Goal: Transaction & Acquisition: Purchase product/service

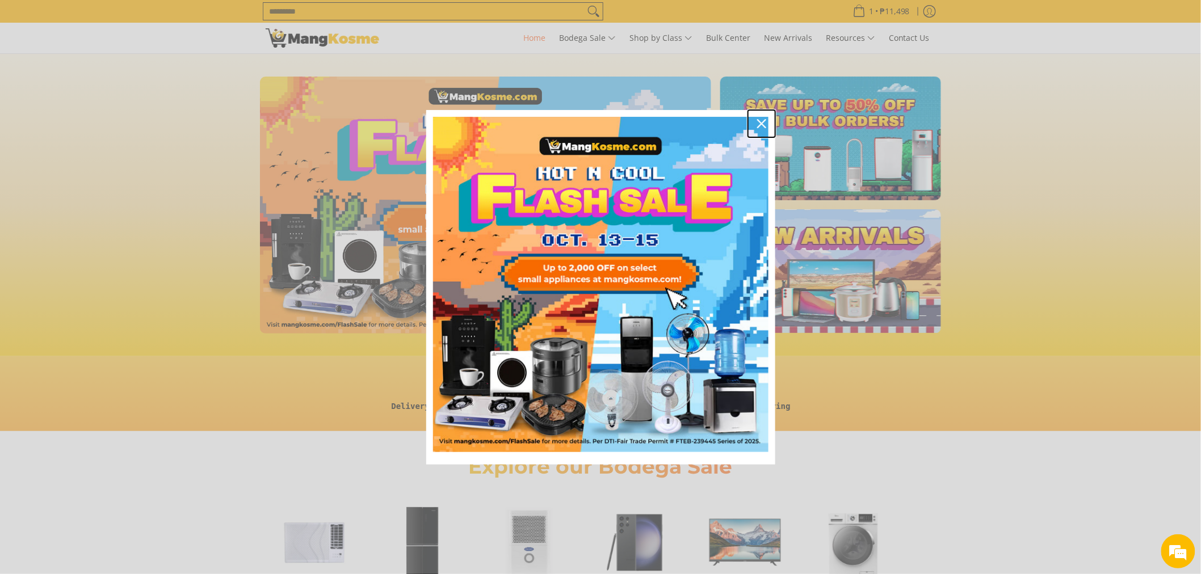
click at [764, 124] on icon "close icon" at bounding box center [761, 123] width 9 height 9
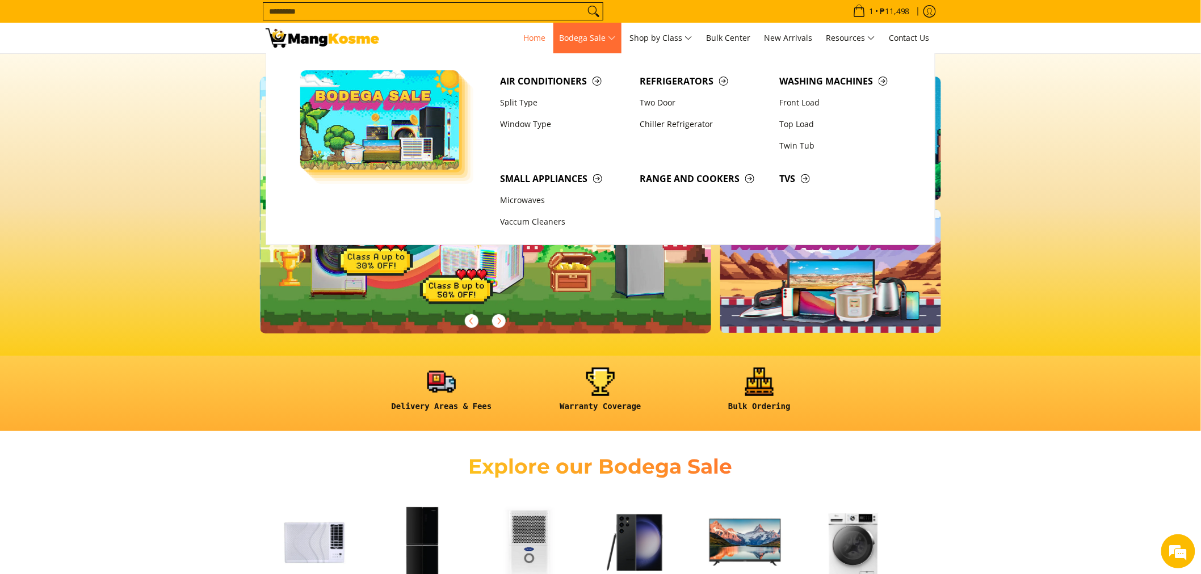
scroll to position [0, 451]
click at [656, 102] on link "Two Door" at bounding box center [705, 103] width 140 height 22
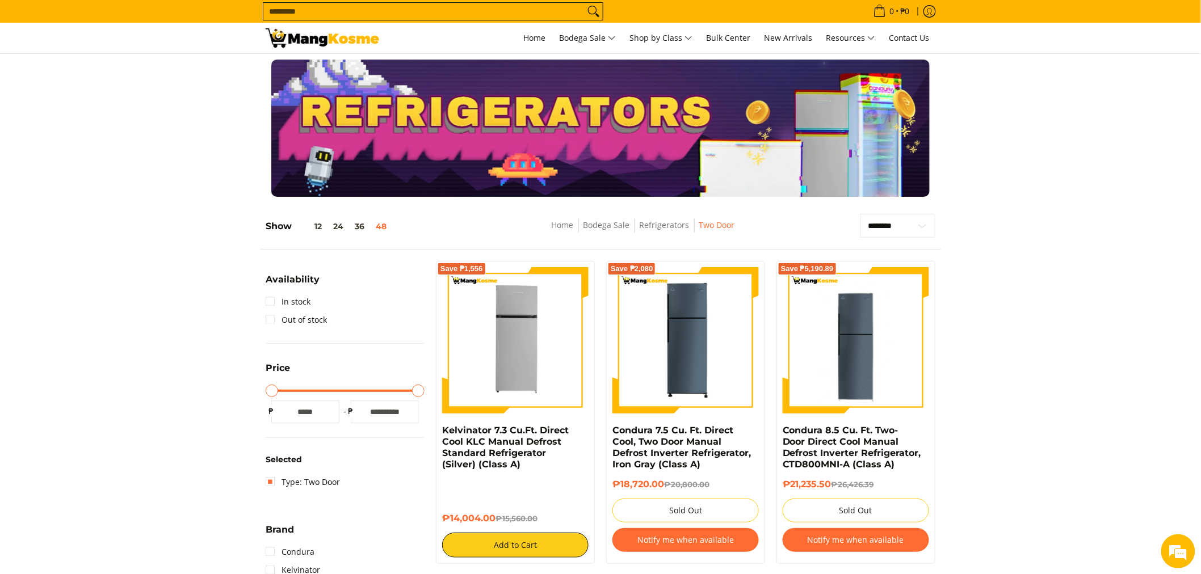
scroll to position [63, 0]
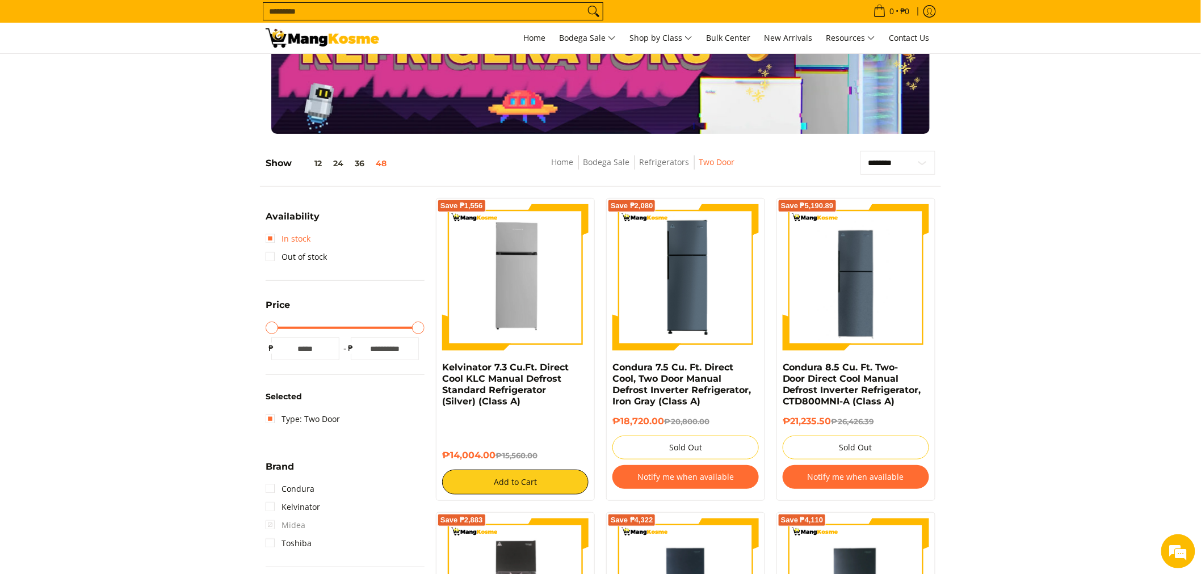
click at [272, 239] on link "In stock" at bounding box center [288, 239] width 45 height 18
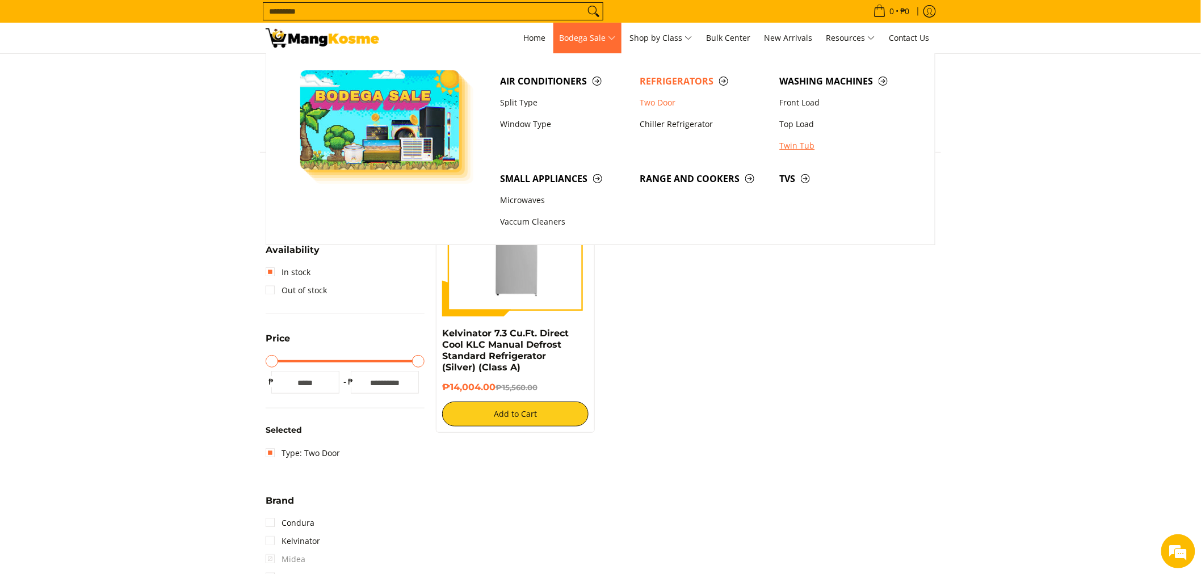
click at [805, 148] on link "Twin Tub" at bounding box center [844, 146] width 140 height 22
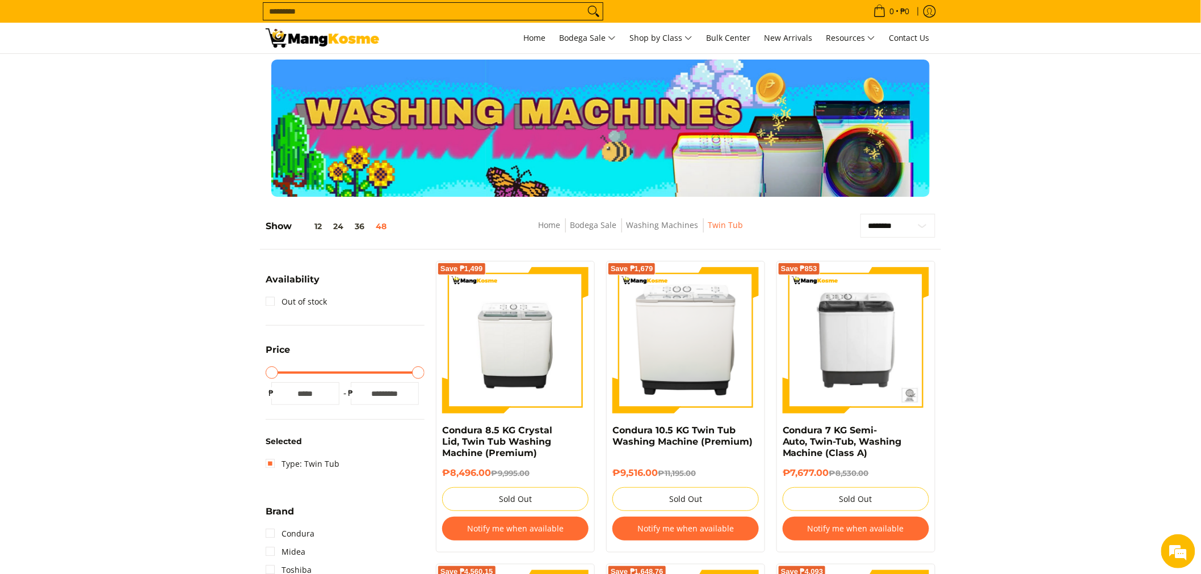
click at [321, 37] on img at bounding box center [323, 37] width 114 height 19
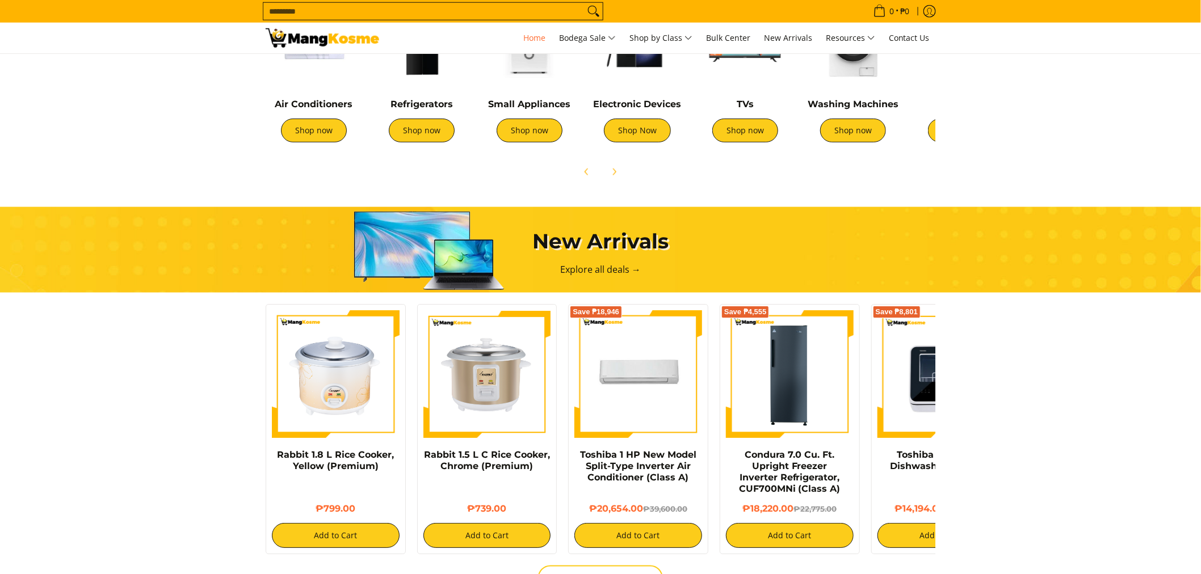
scroll to position [504, 0]
click at [302, 40] on img at bounding box center [323, 37] width 114 height 19
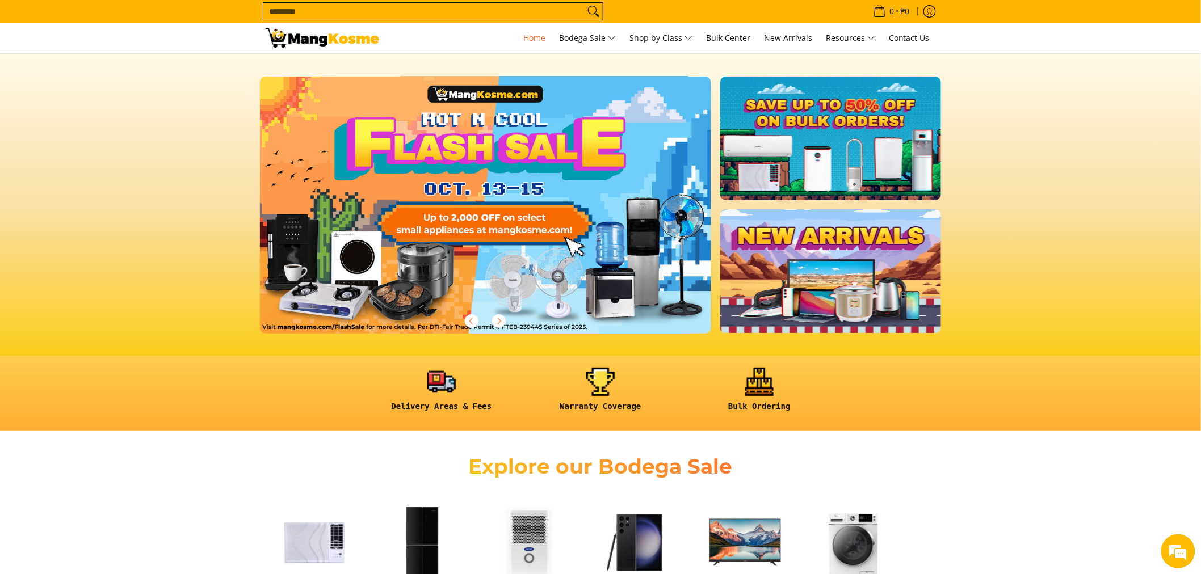
click at [473, 183] on link at bounding box center [504, 214] width 488 height 275
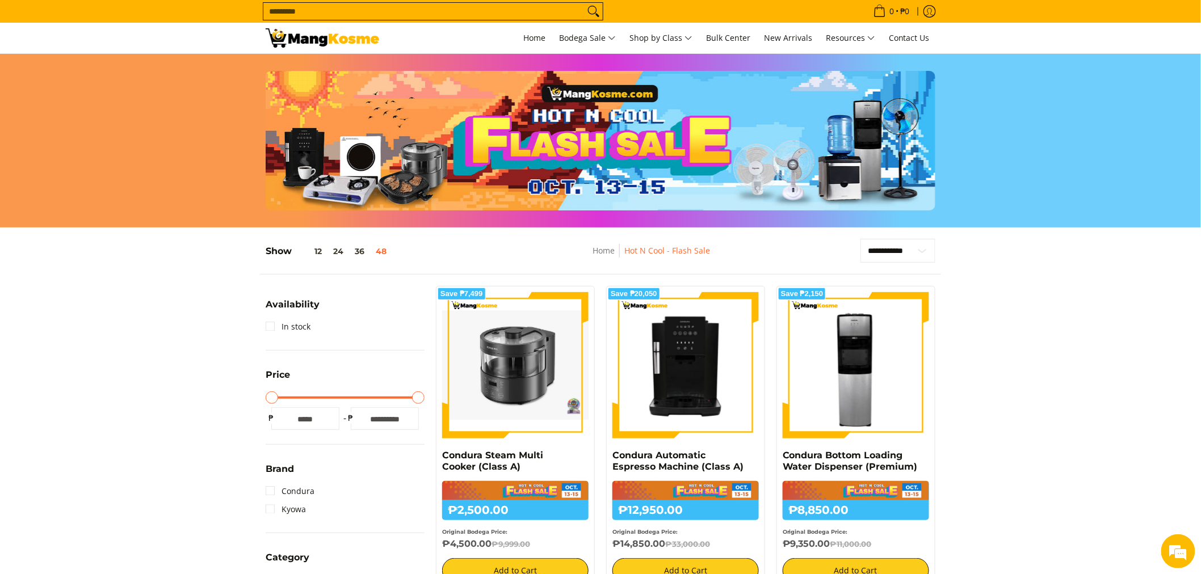
click at [530, 358] on img at bounding box center [515, 365] width 146 height 110
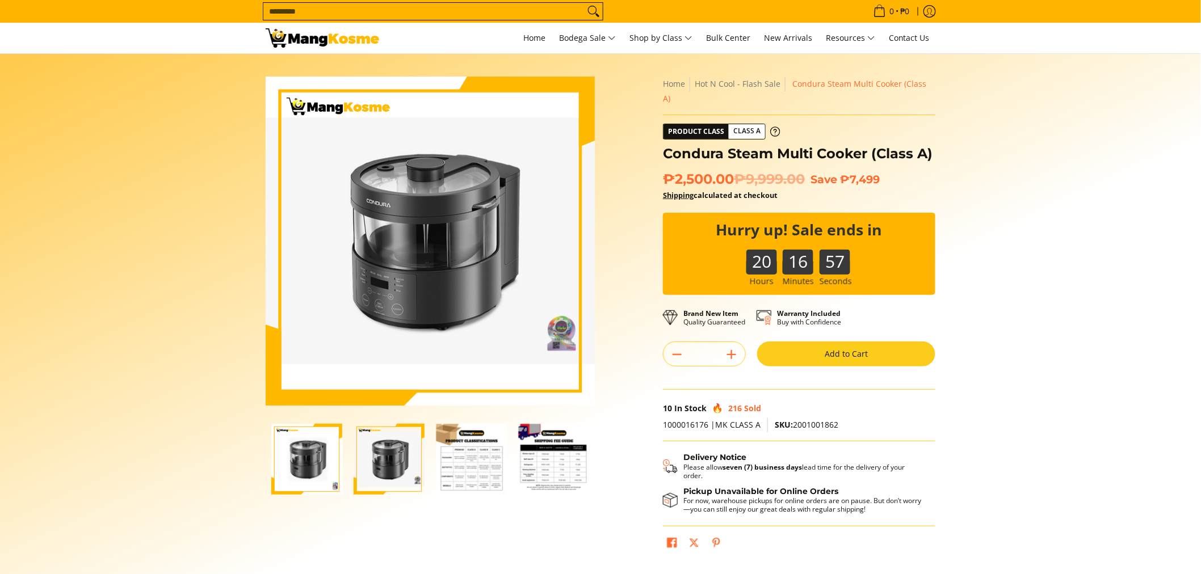
drag, startPoint x: 0, startPoint y: 0, endPoint x: 316, endPoint y: 454, distance: 553.3
click at [316, 454] on img "Condura Steam Multi Cooker (Class A)-1" at bounding box center [306, 459] width 71 height 71
click at [305, 23] on link at bounding box center [323, 38] width 114 height 31
